Goal: Task Accomplishment & Management: Manage account settings

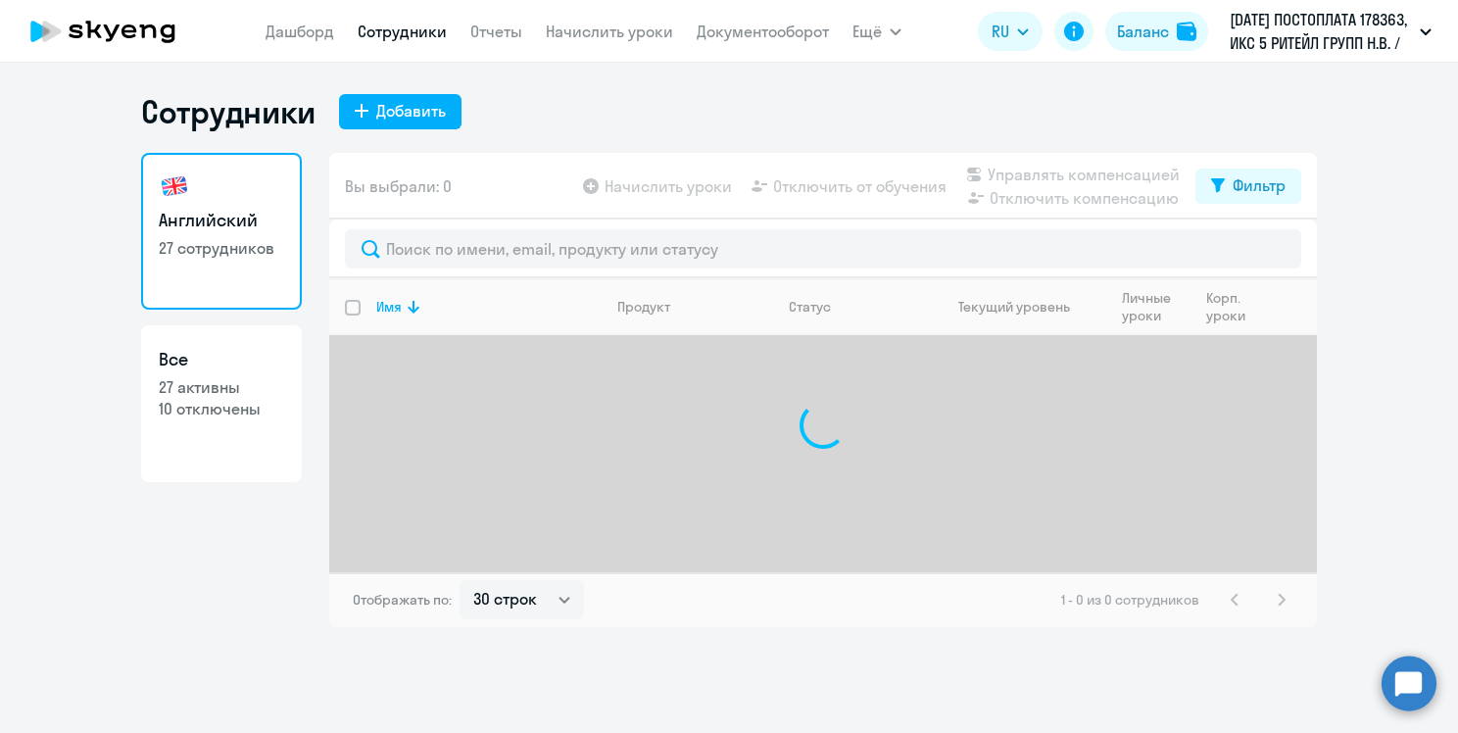
select select "30"
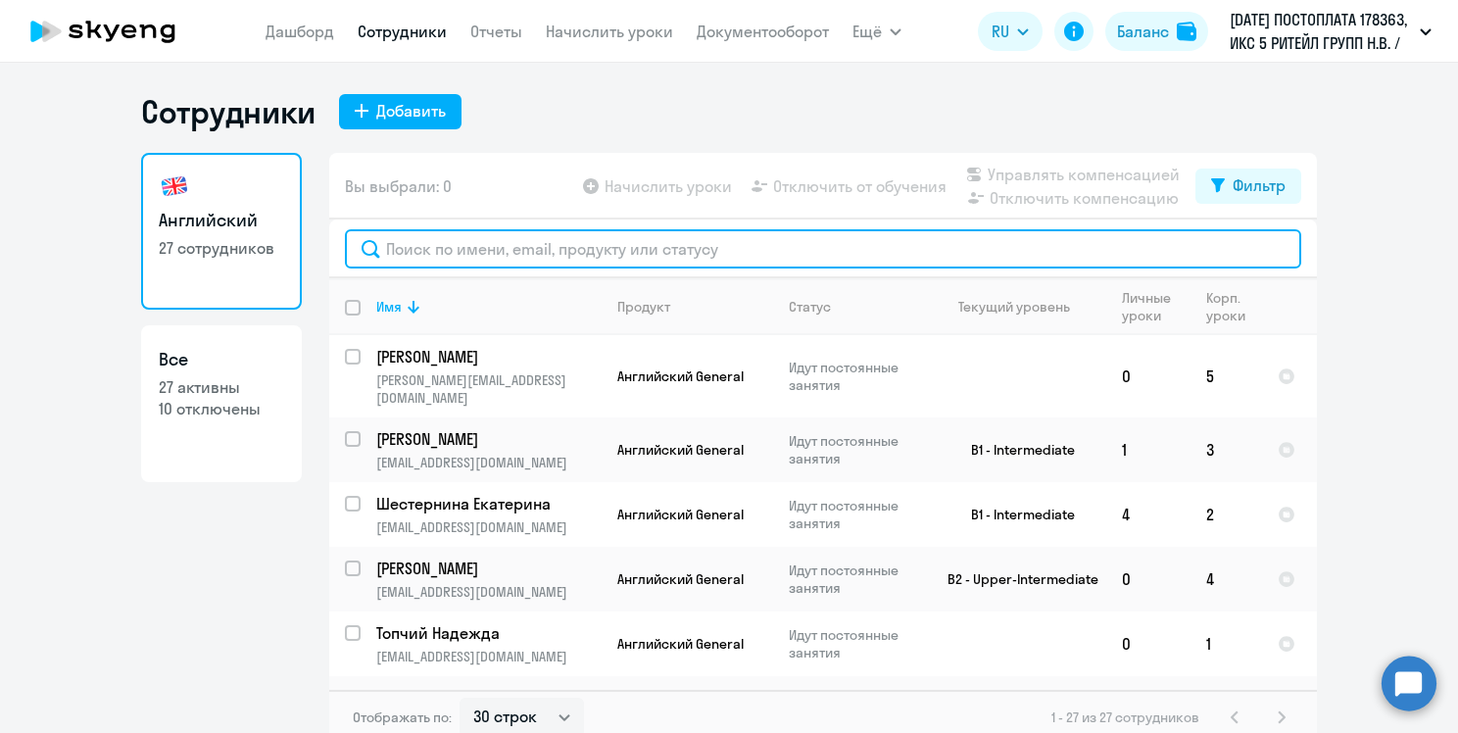
click at [509, 247] on input "text" at bounding box center [823, 248] width 956 height 39
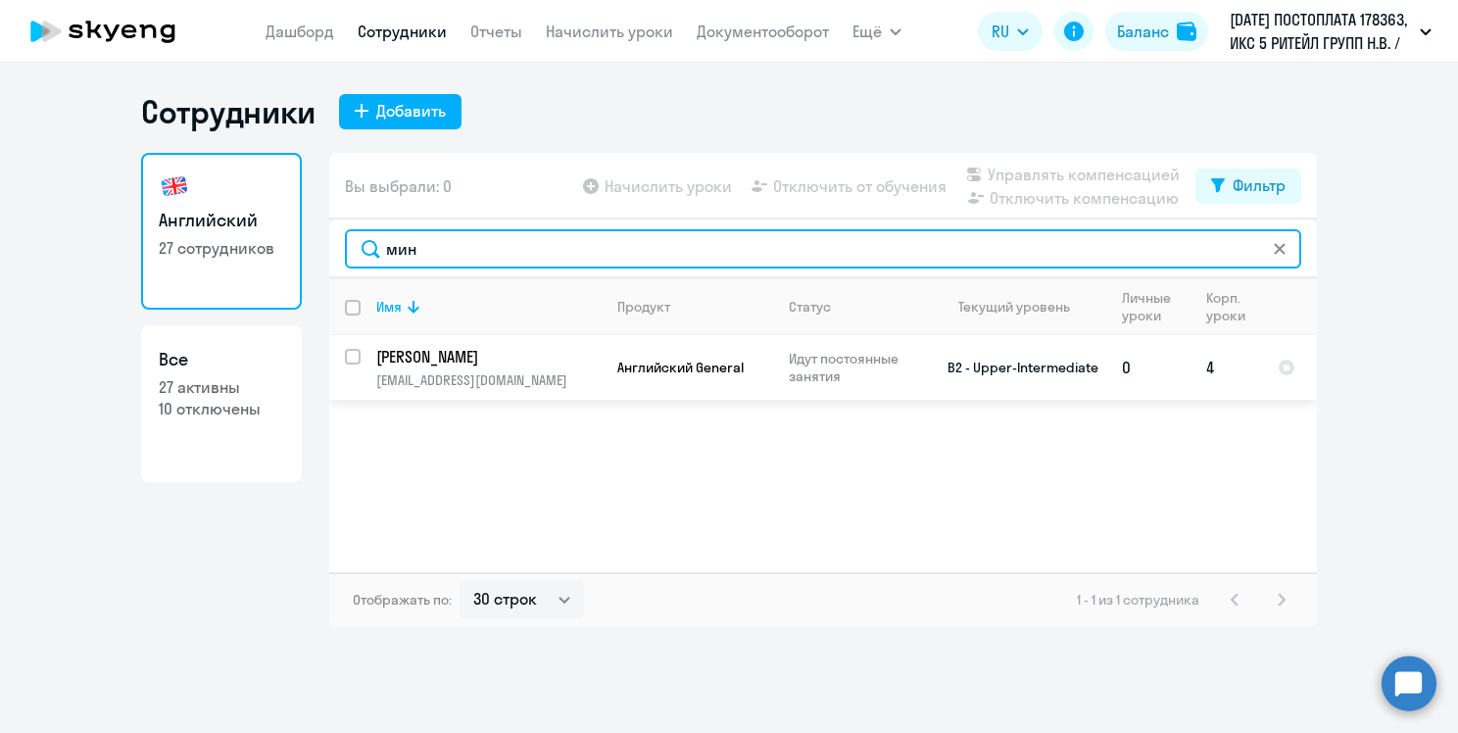
type input "мин"
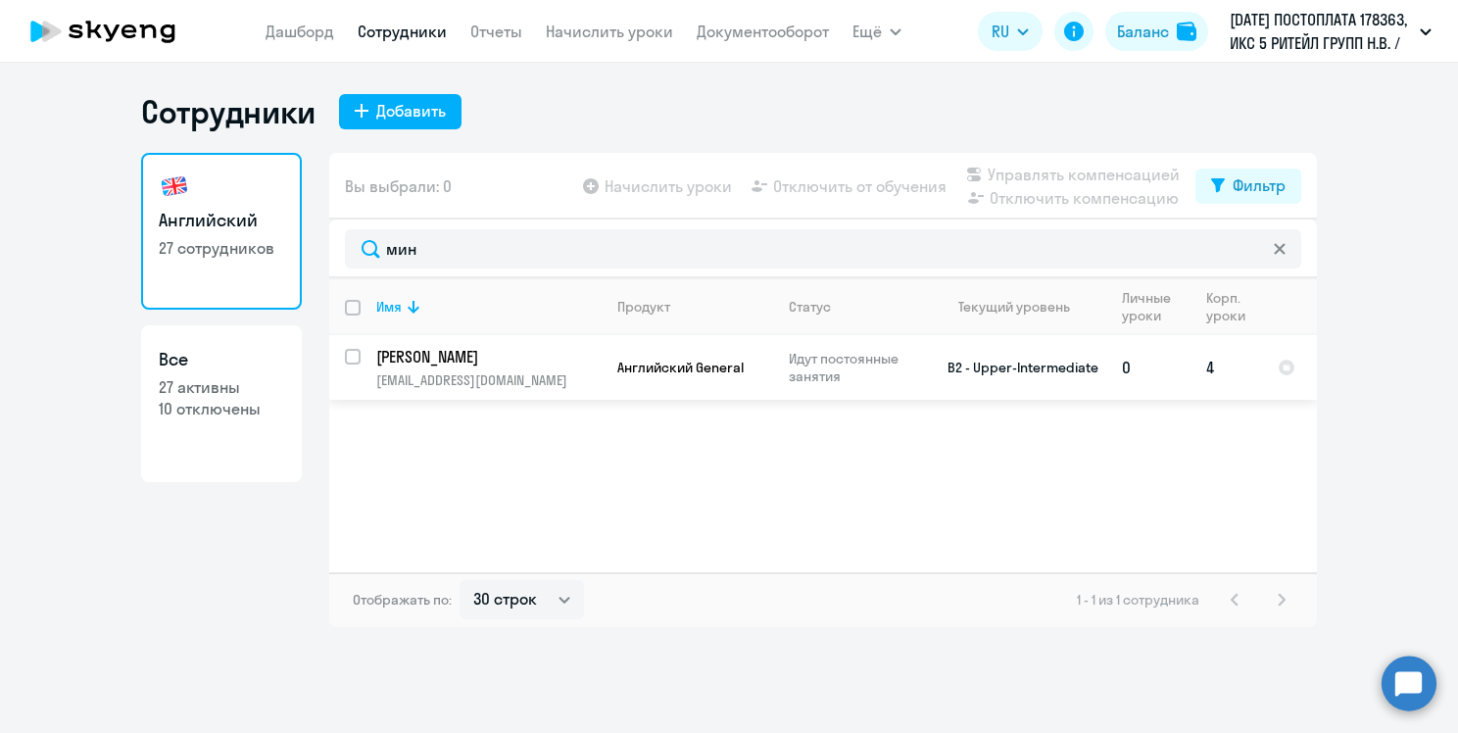
click at [555, 371] on p "[EMAIL_ADDRESS][DOMAIN_NAME]" at bounding box center [488, 380] width 224 height 18
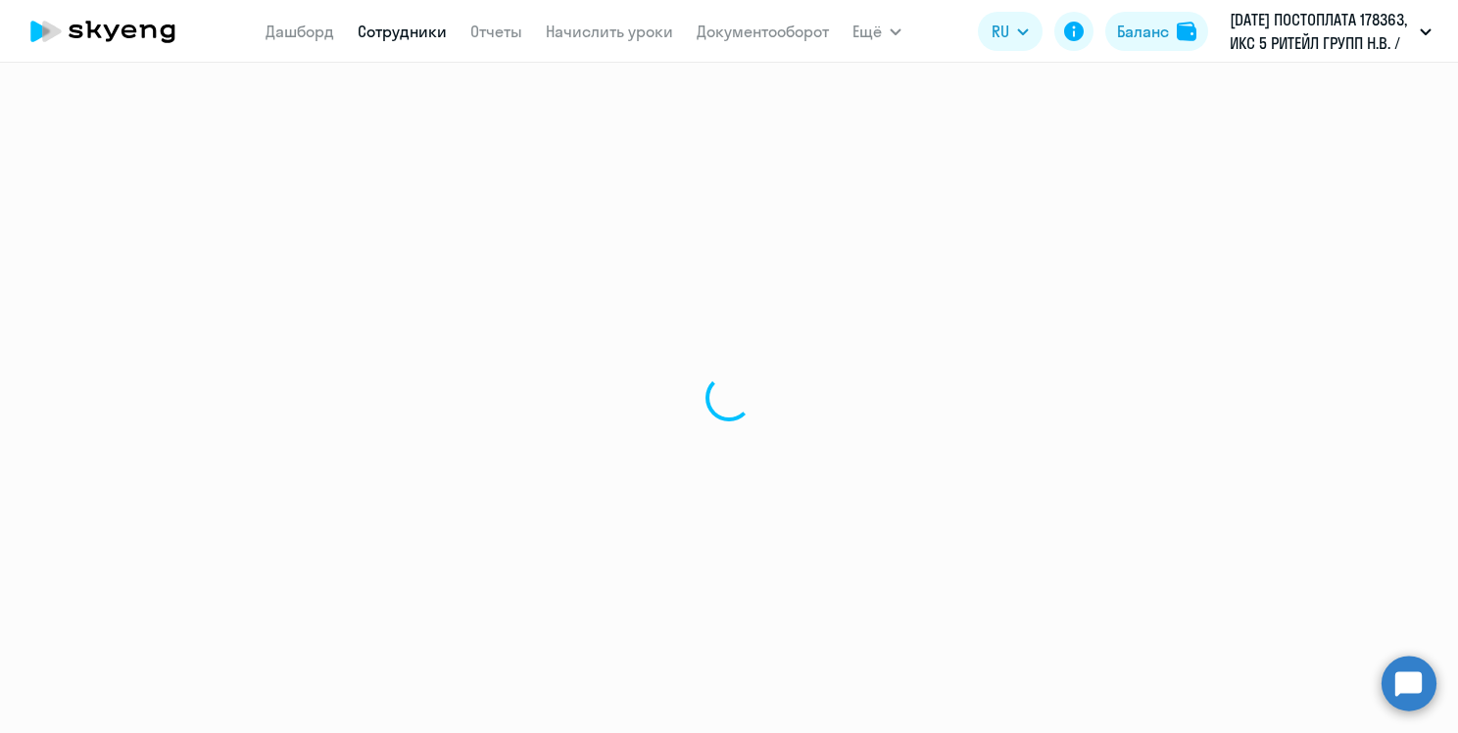
select select "english"
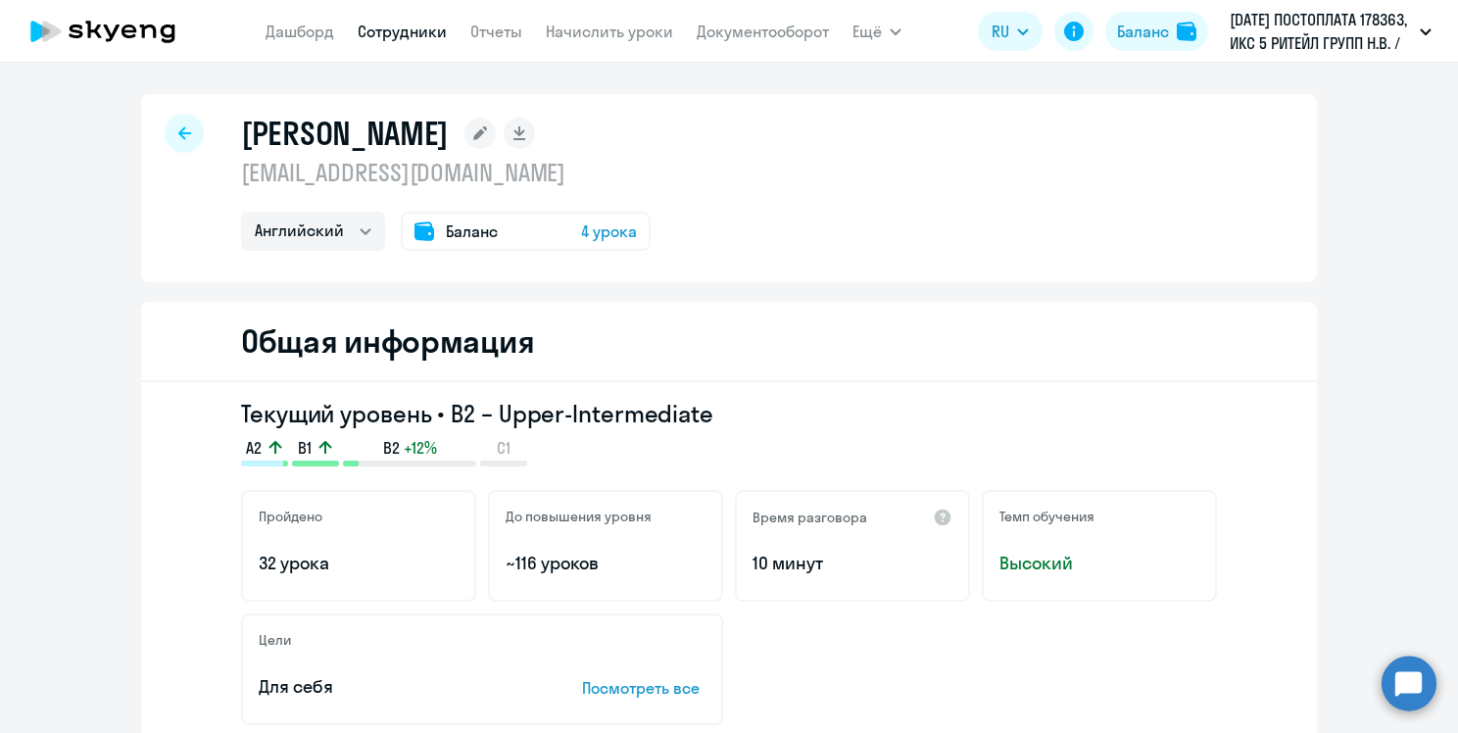
click at [178, 127] on icon at bounding box center [184, 132] width 13 height 13
select select "30"
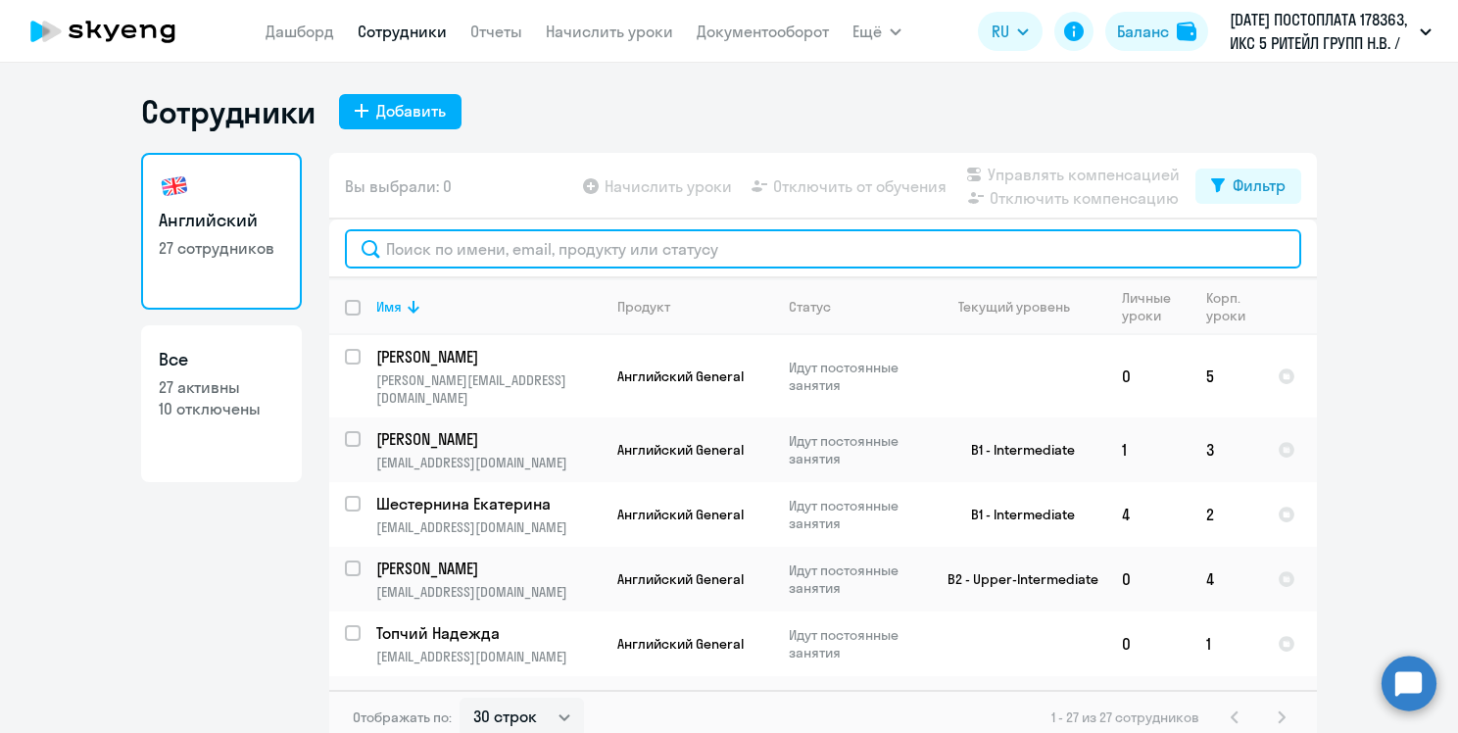
click at [648, 243] on input "text" at bounding box center [823, 248] width 956 height 39
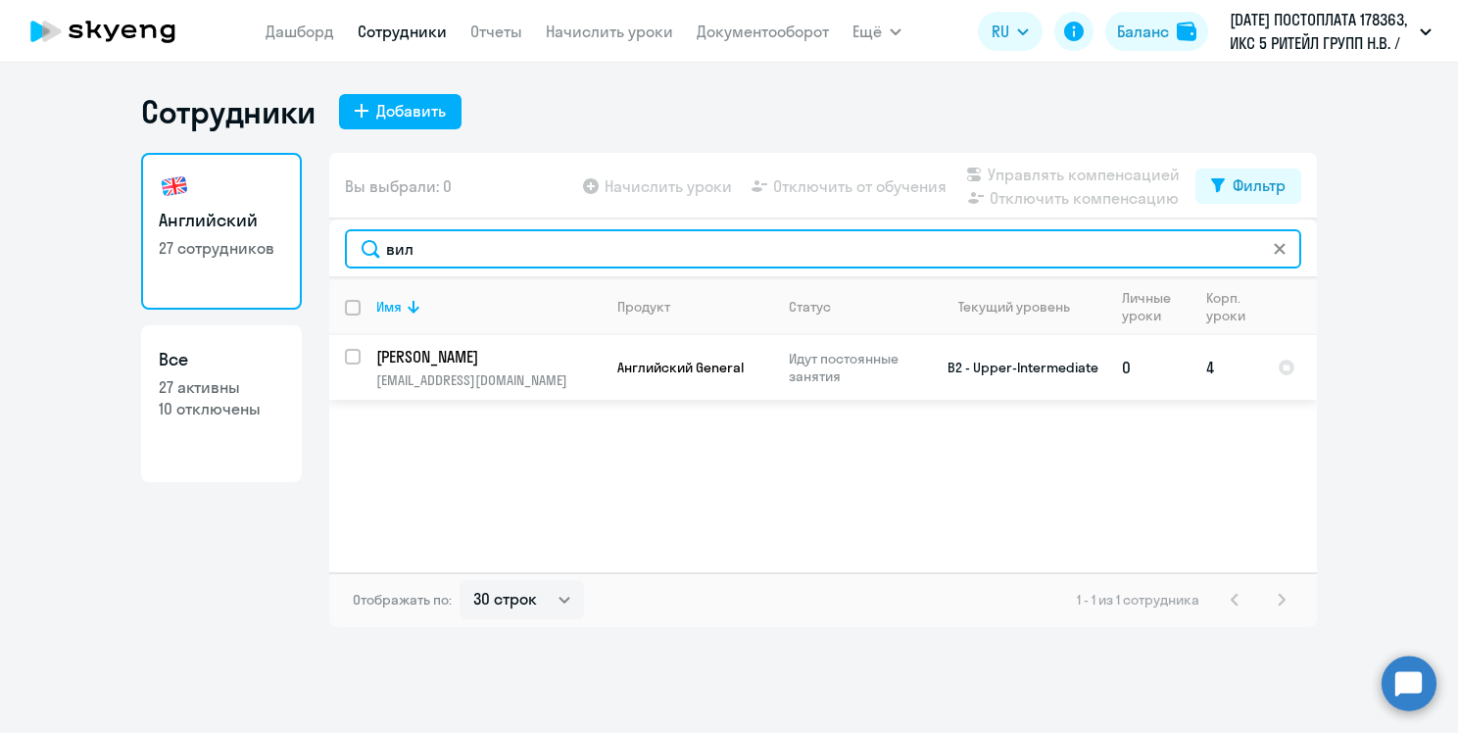
type input "вил"
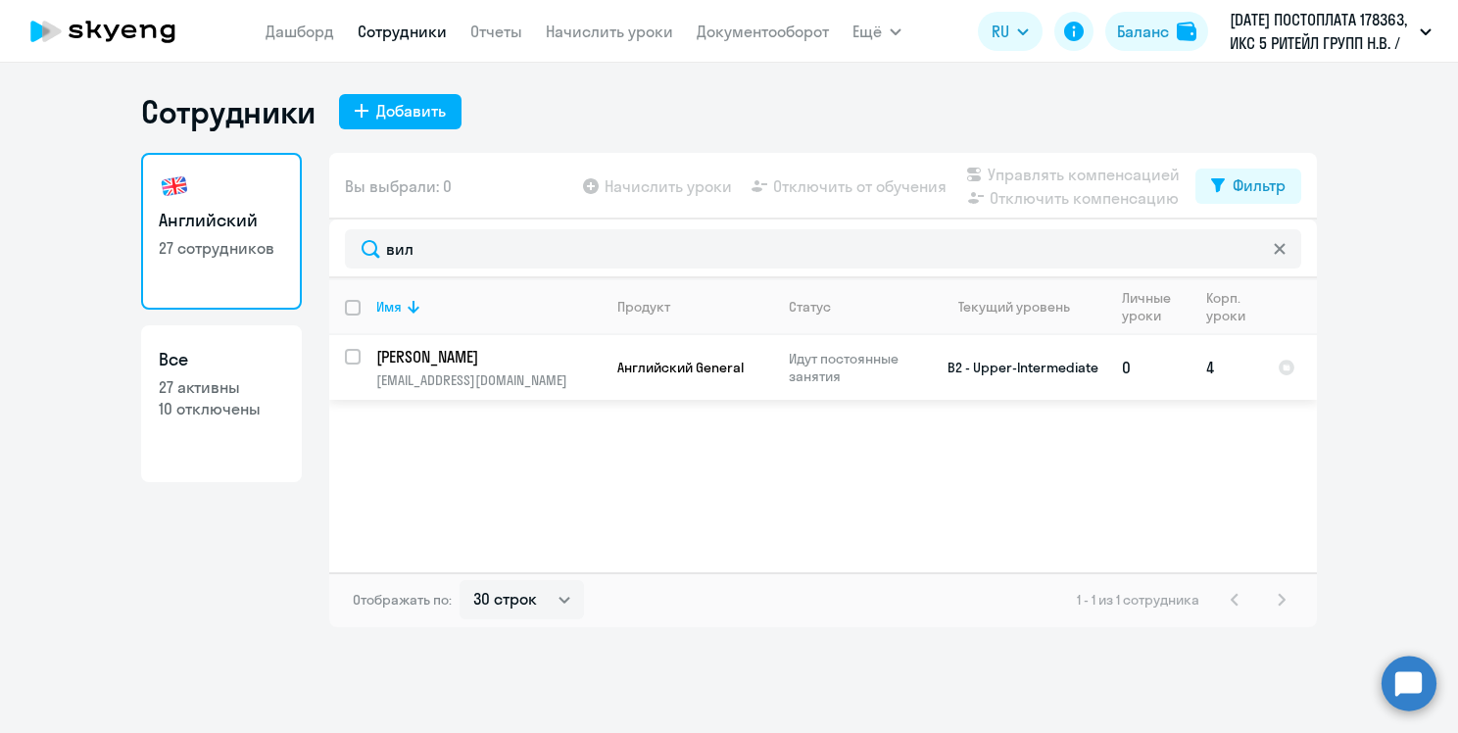
click at [592, 380] on p "[EMAIL_ADDRESS][DOMAIN_NAME]" at bounding box center [488, 380] width 224 height 18
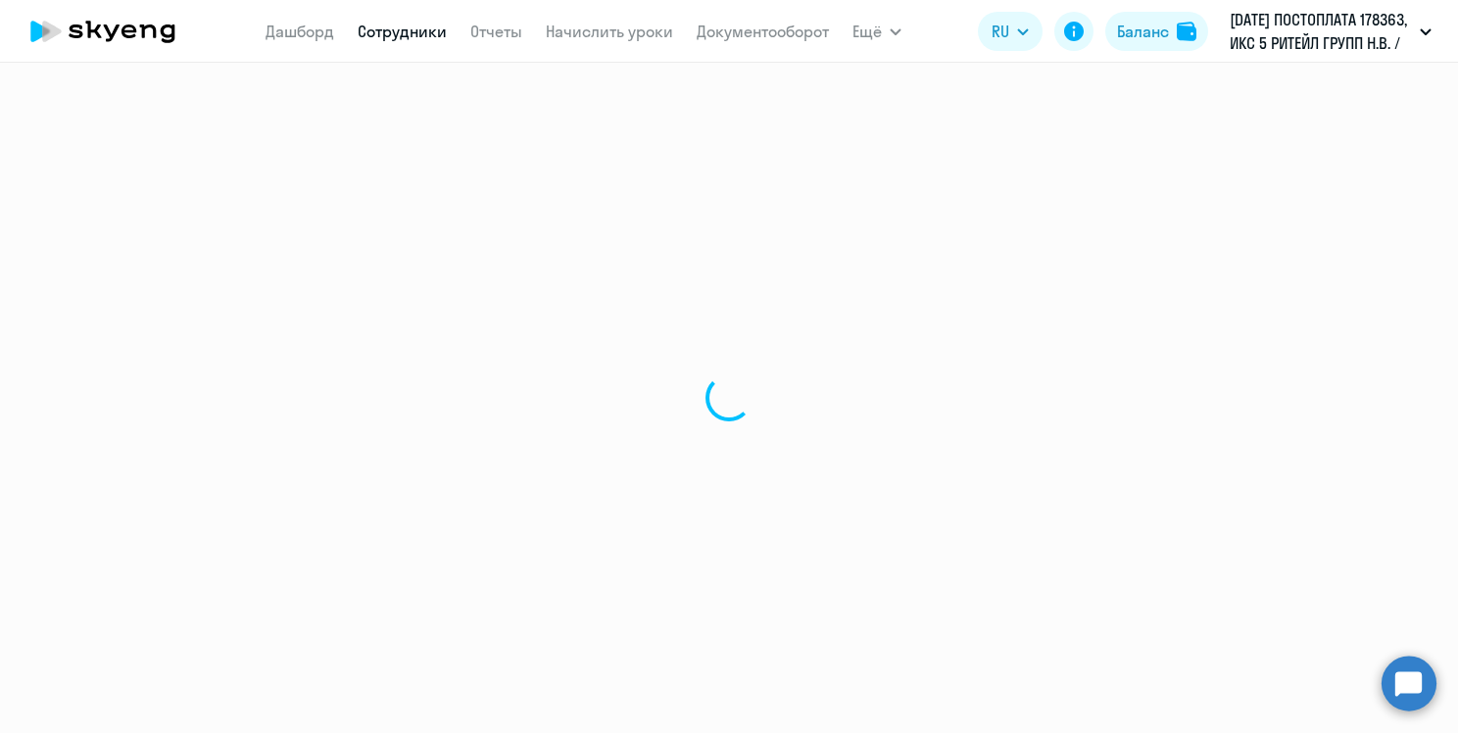
select select "english"
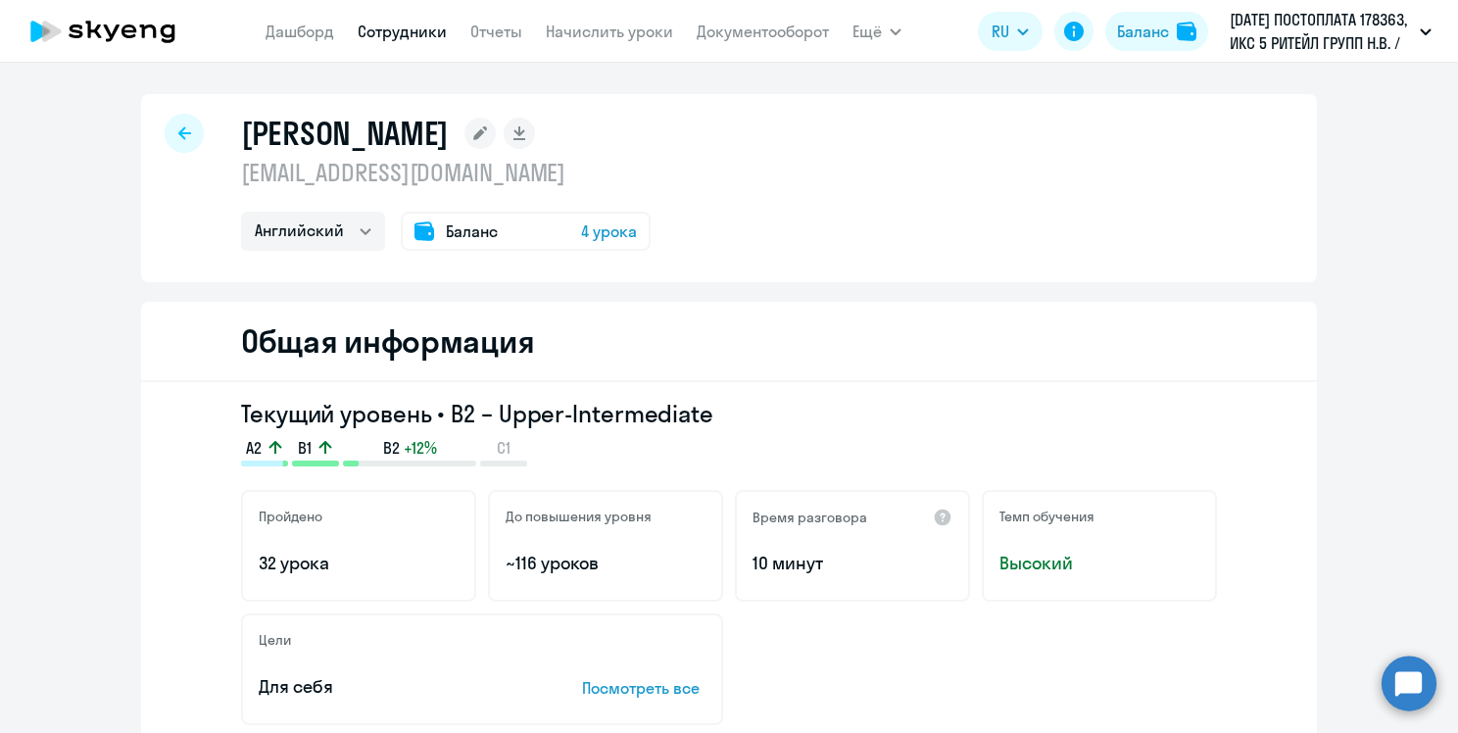
click at [464, 224] on span "Баланс" at bounding box center [472, 231] width 52 height 24
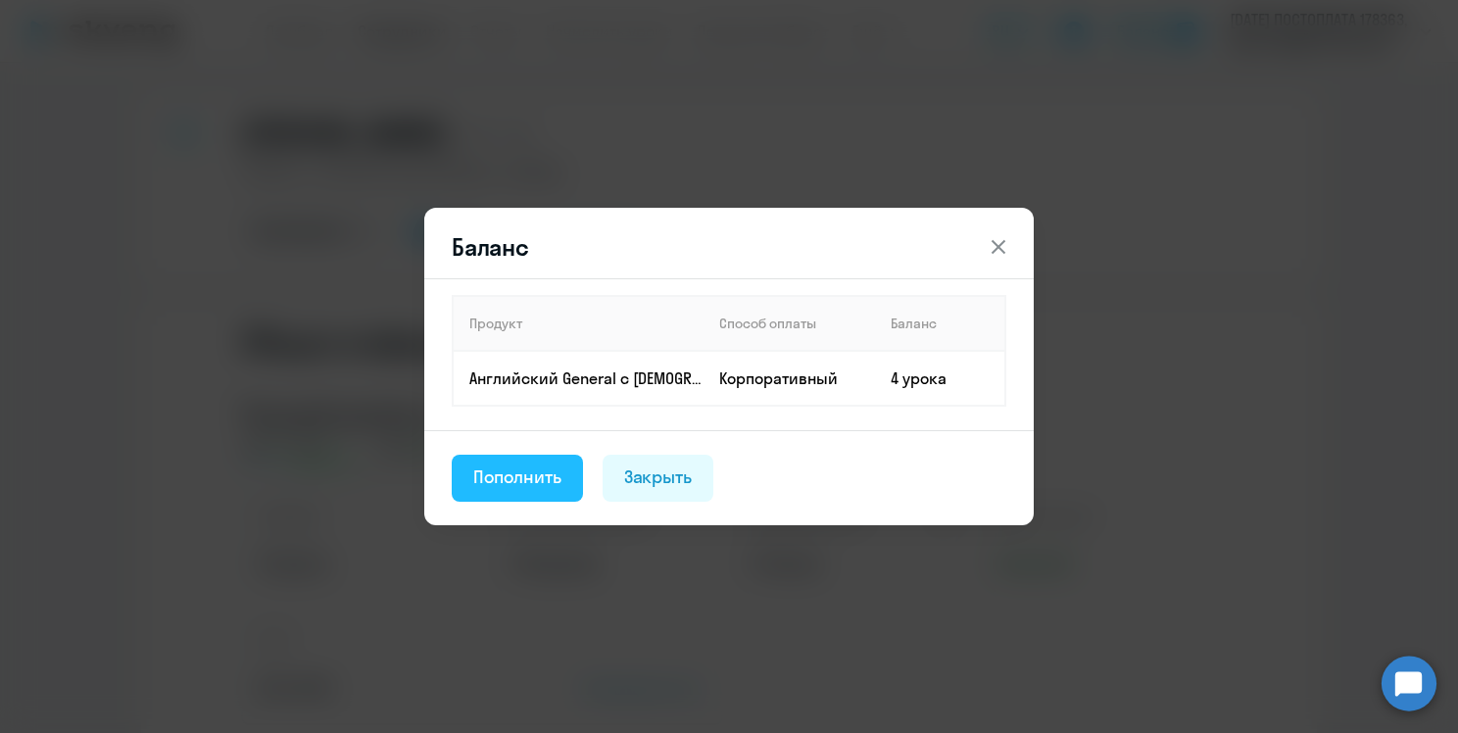
click at [520, 490] on button "Пополнить" at bounding box center [517, 478] width 131 height 47
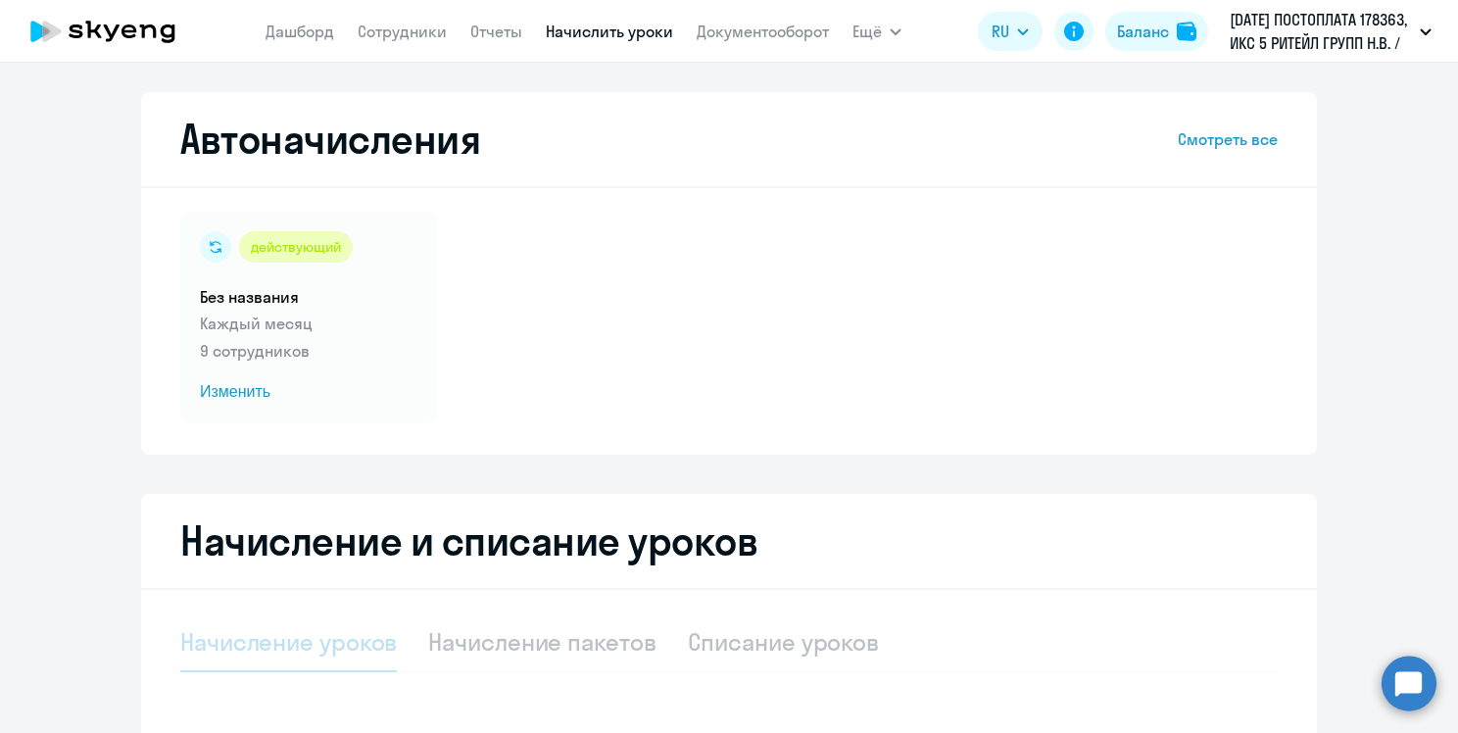
select select "10"
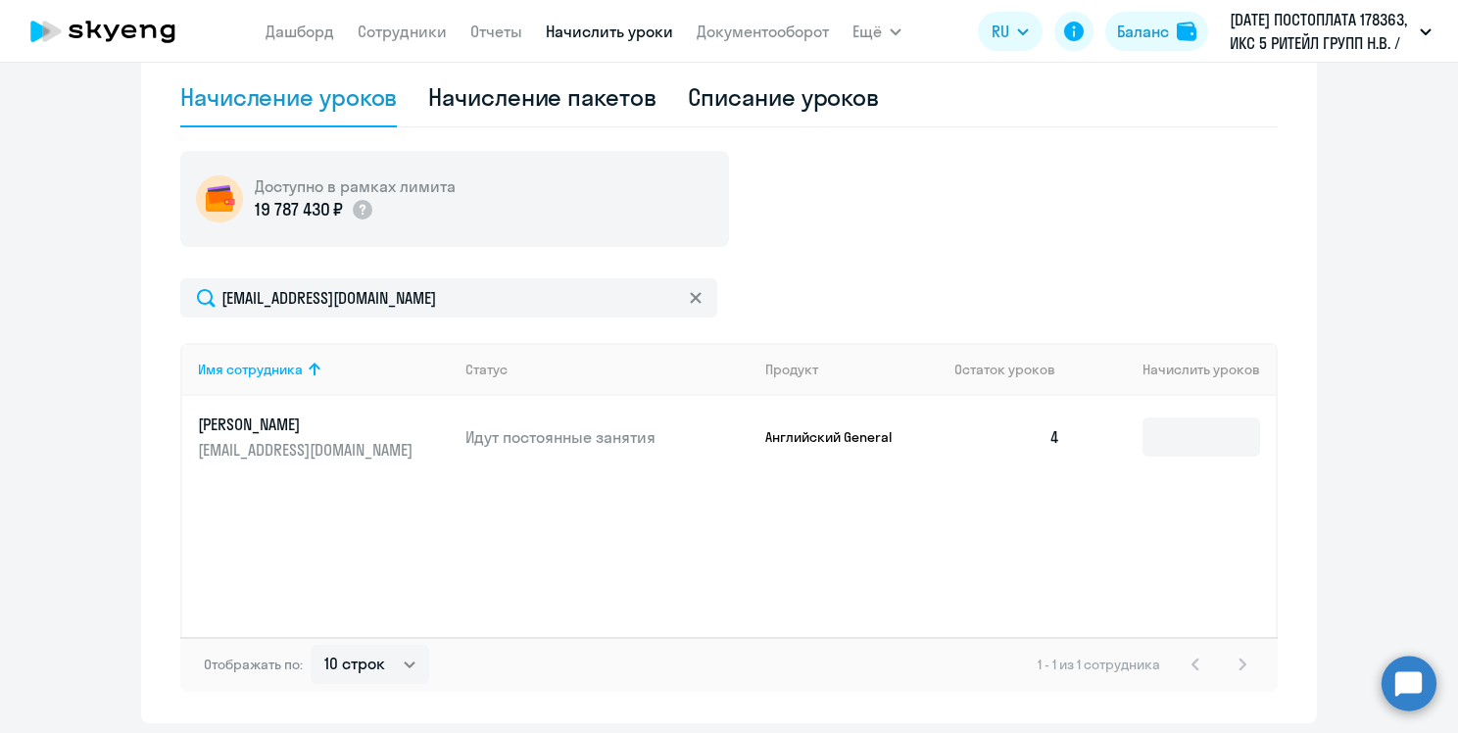
scroll to position [545, 0]
click at [1178, 449] on input at bounding box center [1202, 436] width 118 height 39
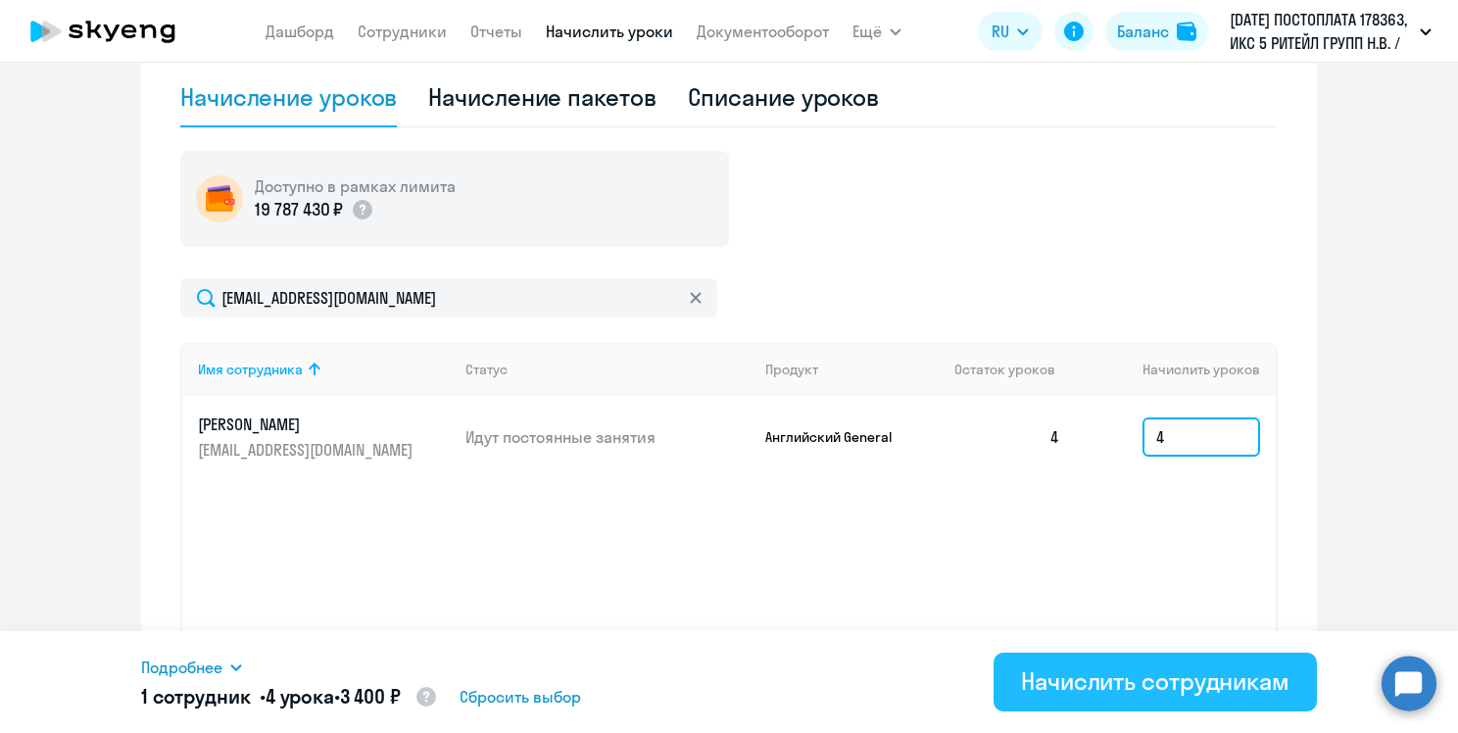
type input "4"
click at [1031, 671] on div "Начислить сотрудникам" at bounding box center [1155, 680] width 268 height 31
